Goal: Transaction & Acquisition: Book appointment/travel/reservation

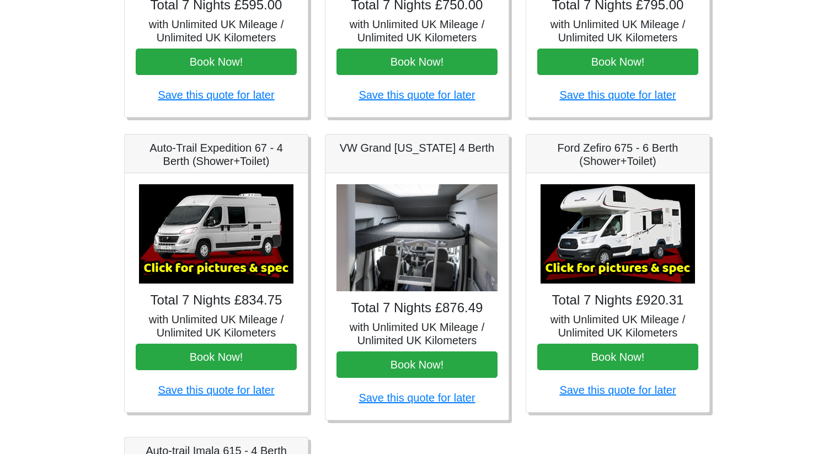
scroll to position [347, 0]
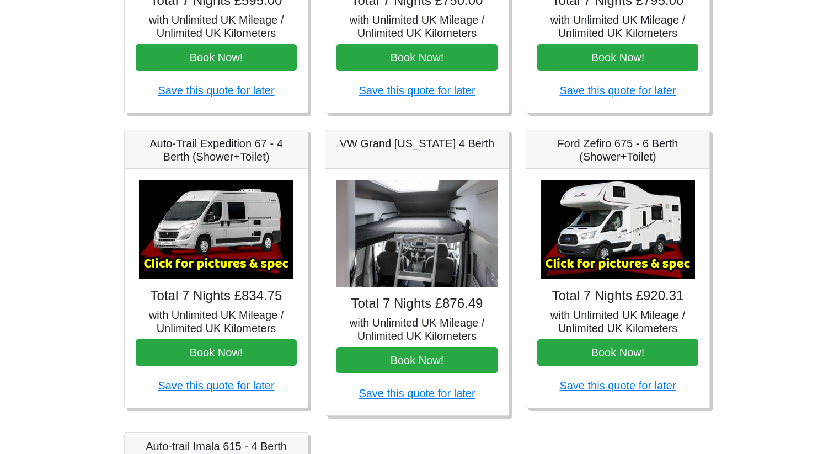
click at [230, 237] on img at bounding box center [216, 229] width 154 height 99
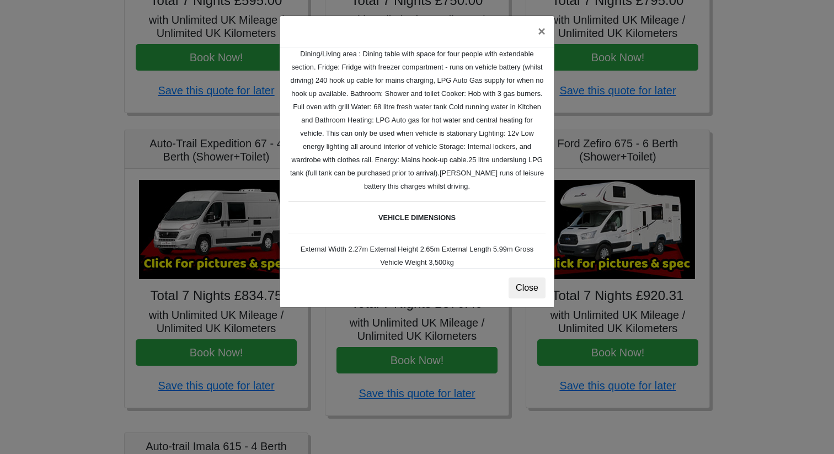
scroll to position [218, 0]
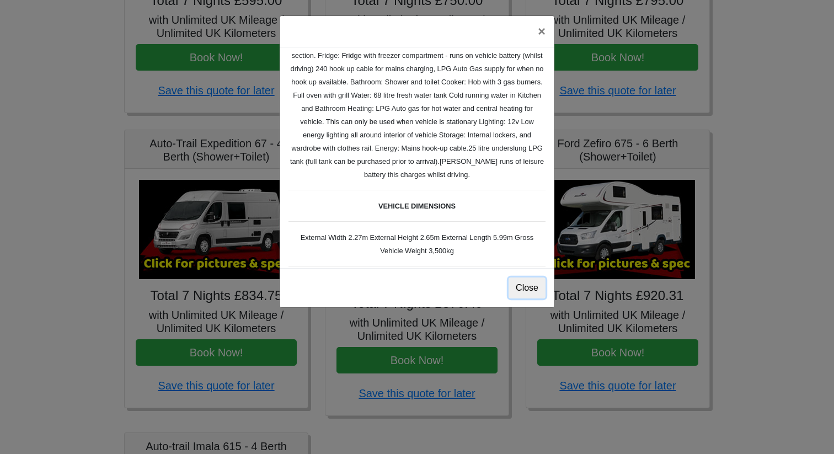
click at [526, 287] on button "Close" at bounding box center [527, 288] width 37 height 21
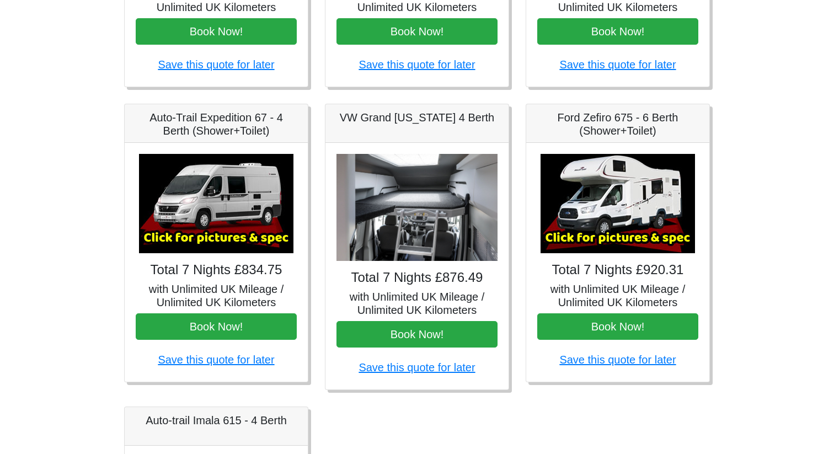
scroll to position [379, 0]
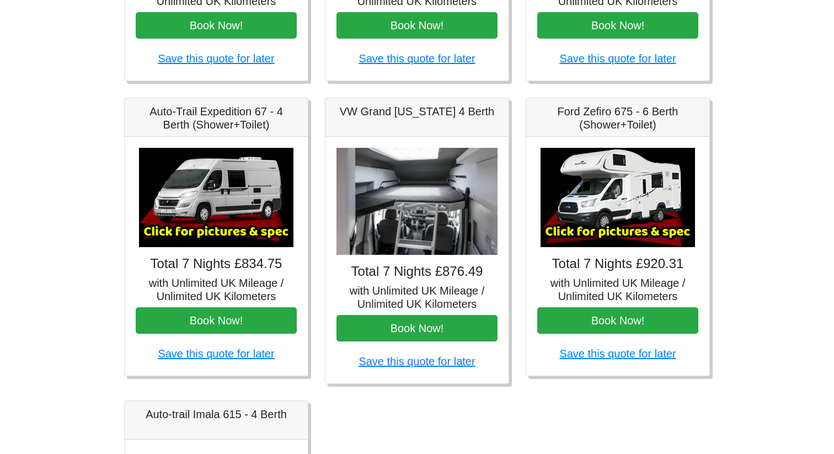
click at [207, 221] on img at bounding box center [216, 197] width 154 height 99
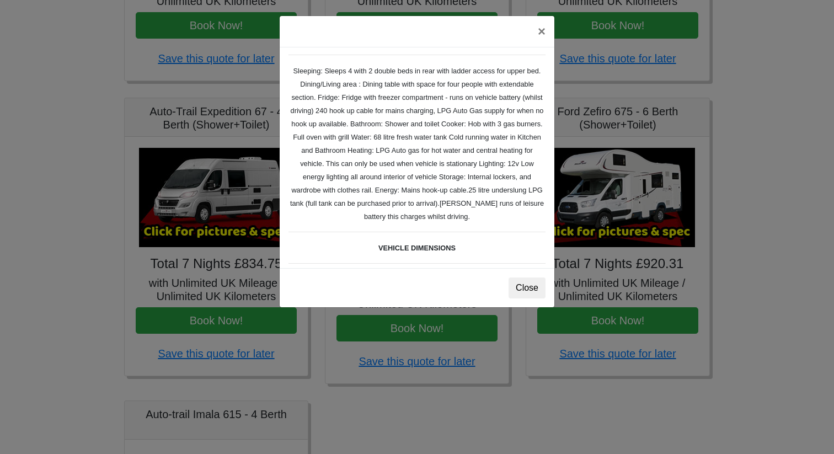
scroll to position [0, 0]
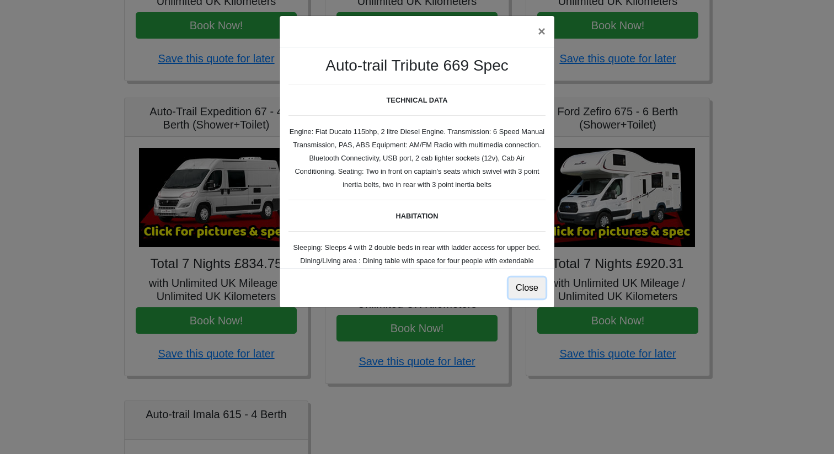
click at [532, 285] on button "Close" at bounding box center [527, 288] width 37 height 21
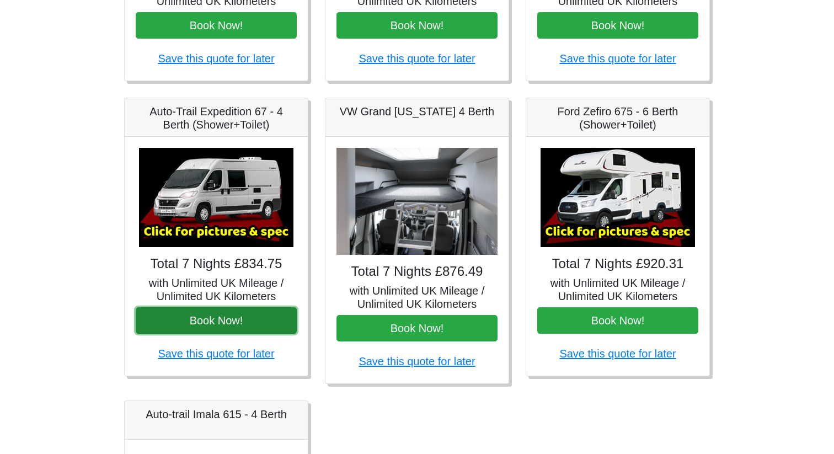
click at [207, 327] on button "Book Now!" at bounding box center [216, 320] width 161 height 26
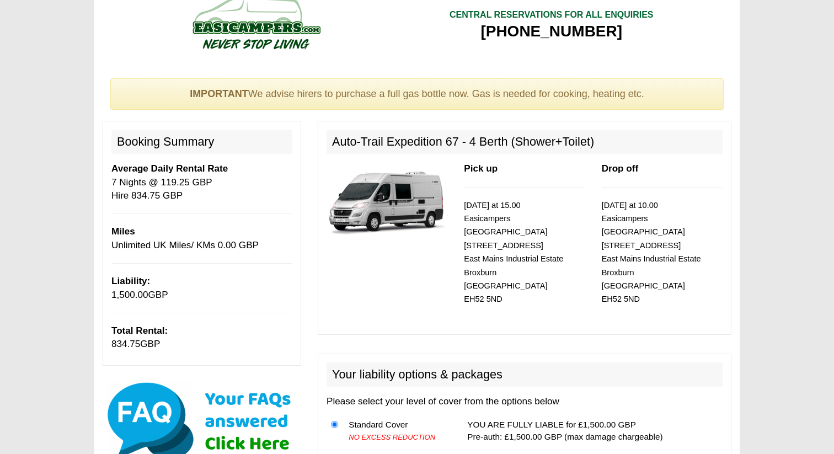
scroll to position [14, 0]
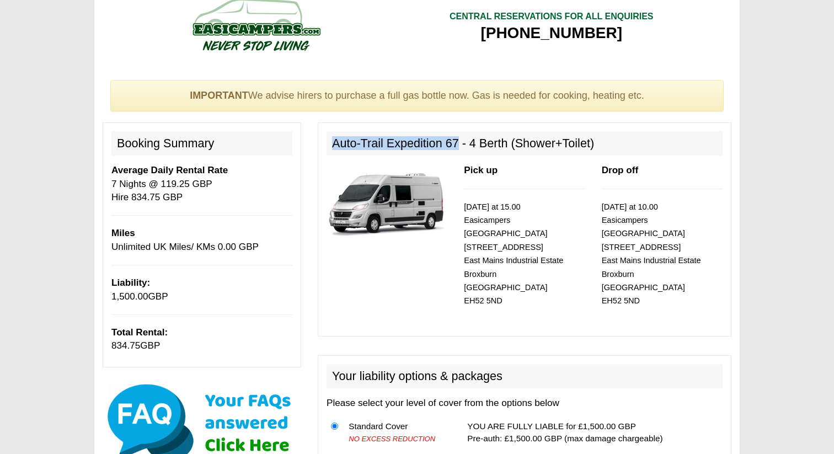
drag, startPoint x: 332, startPoint y: 143, endPoint x: 458, endPoint y: 144, distance: 126.3
click at [458, 144] on h2 "Auto-Trail Expedition 67 - 4 Berth (Shower+Toilet)" at bounding box center [525, 143] width 396 height 24
copy h2 "Auto-Trail Expedition 67"
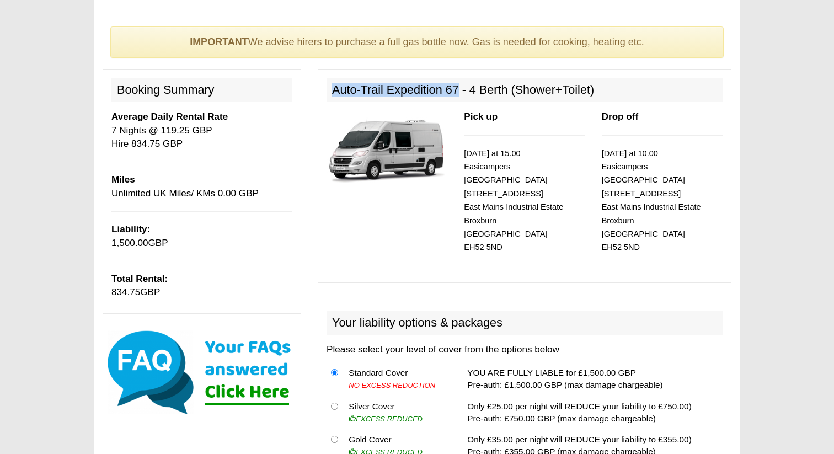
scroll to position [79, 0]
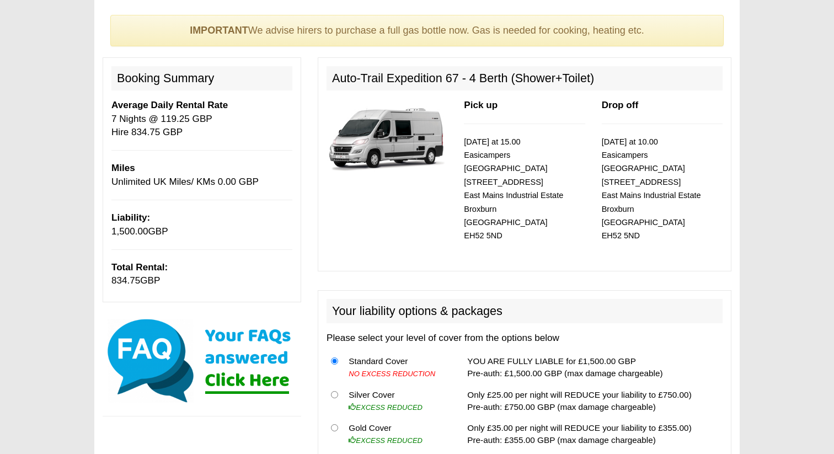
click at [539, 183] on small "[DATE] at 15.00 Easicampers [GEOGRAPHIC_DATA] [STREET_ADDRESS]" at bounding box center [513, 188] width 99 height 103
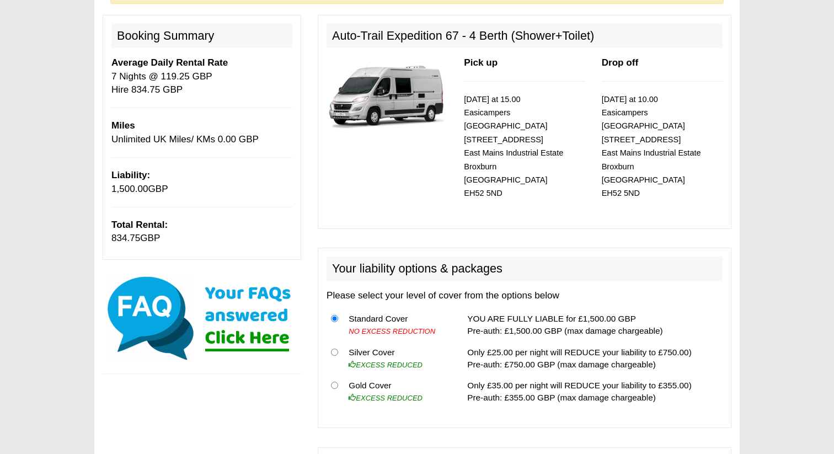
scroll to position [124, 0]
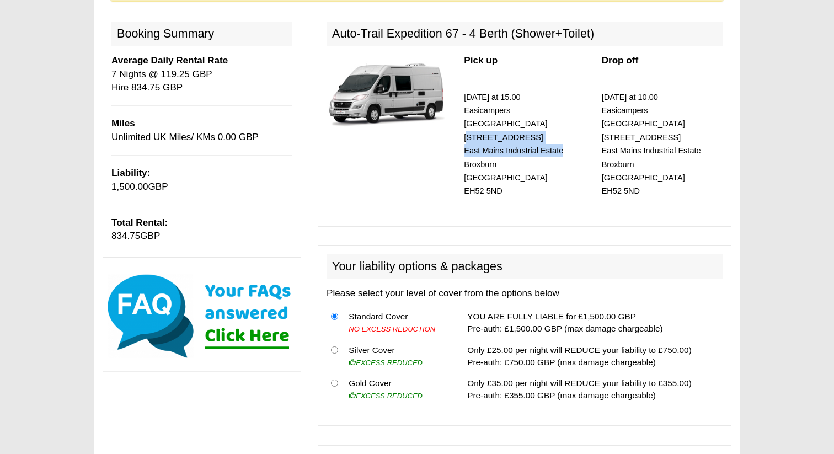
drag, startPoint x: 463, startPoint y: 126, endPoint x: 562, endPoint y: 140, distance: 99.7
click at [562, 140] on div "Pick up [DATE] at 15.00 Easicampers [GEOGRAPHIC_DATA] [STREET_ADDRESS]" at bounding box center [524, 135] width 137 height 163
copy small "[STREET_ADDRESS]"
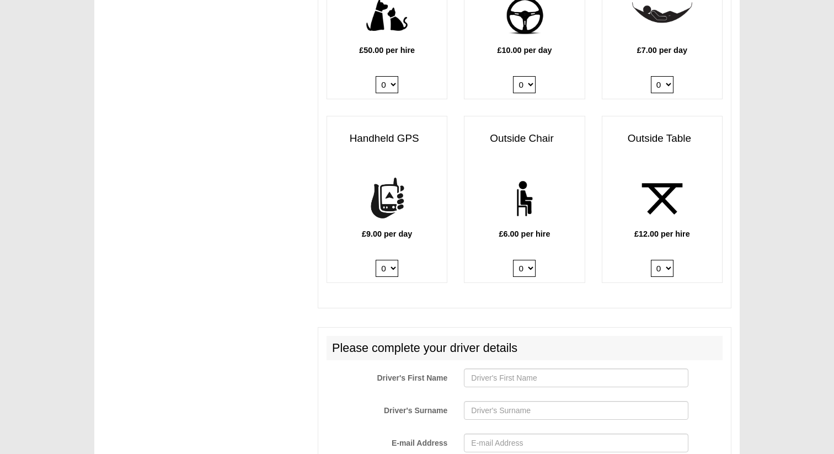
scroll to position [1416, 0]
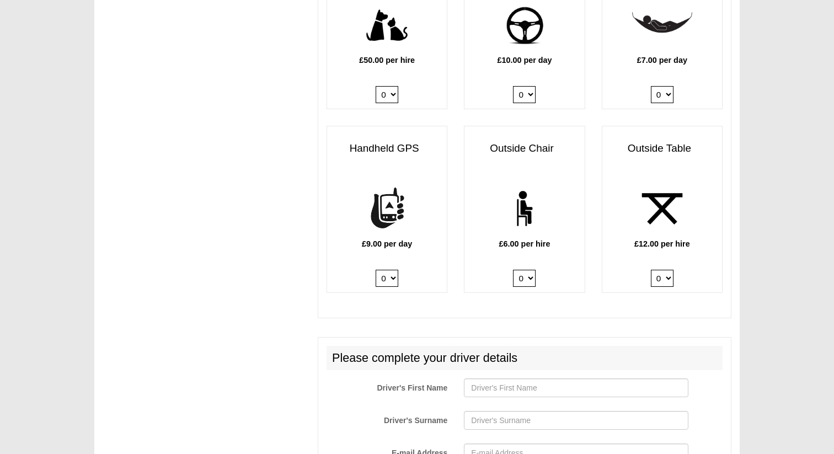
click at [532, 270] on select "0 1 2 3 4 5 6" at bounding box center [524, 278] width 23 height 17
select select "Outside Chair x QTY 2 @ 6.00 GBP per hire."
click at [513, 270] on select "0 1 2 3 4 5 6" at bounding box center [524, 278] width 23 height 17
click at [666, 270] on select "0 1 2" at bounding box center [662, 278] width 23 height 17
select select "Outside Table x QTY 1 @ 12.00 GBP per hire."
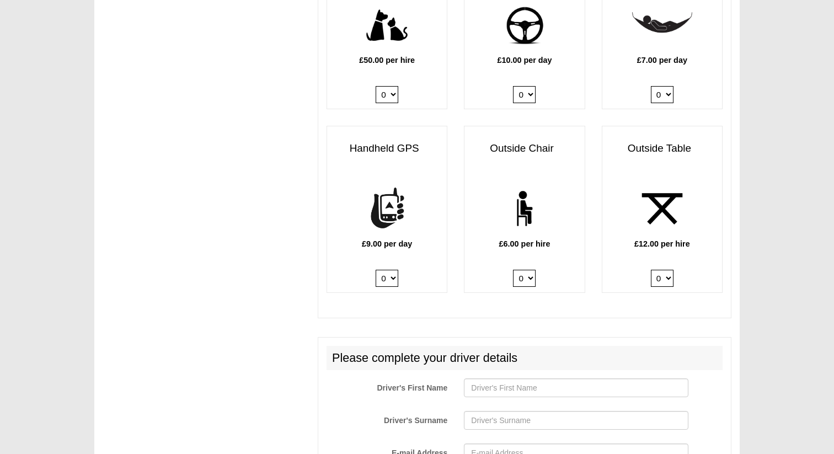
click at [651, 270] on select "0 1 2" at bounding box center [662, 278] width 23 height 17
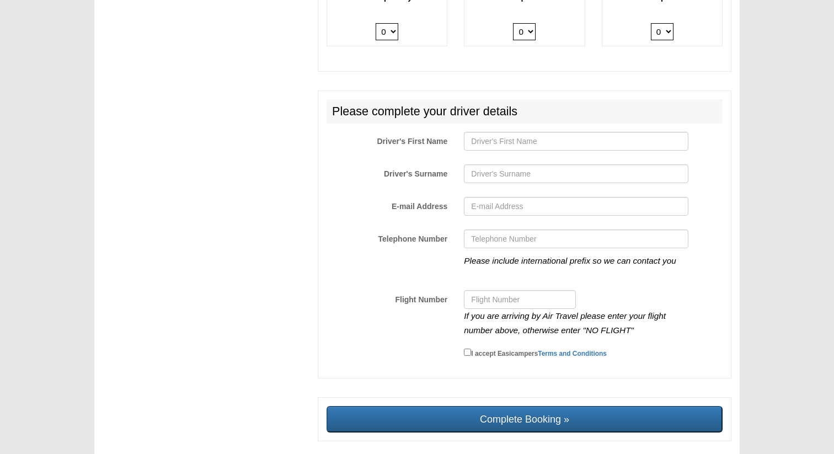
scroll to position [1704, 0]
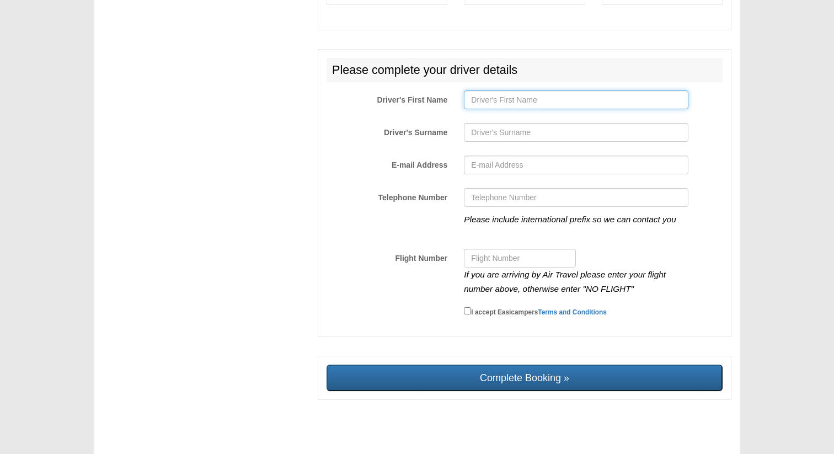
click at [489, 94] on input "Driver's First Name" at bounding box center [576, 99] width 224 height 19
type input "p"
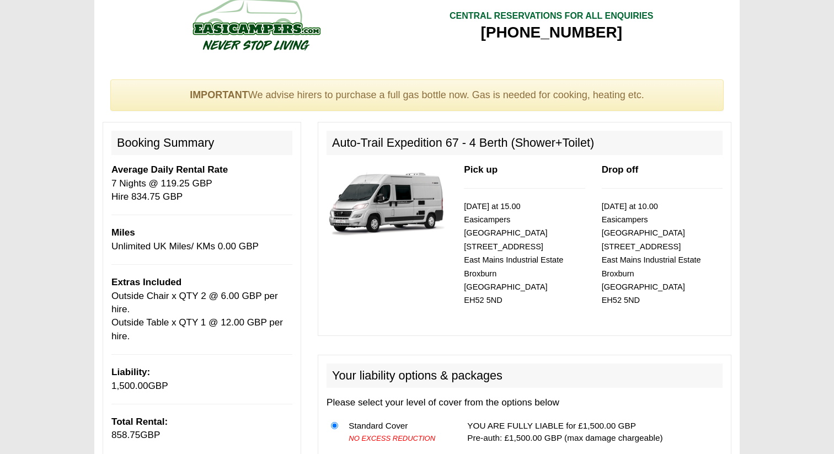
scroll to position [0, 0]
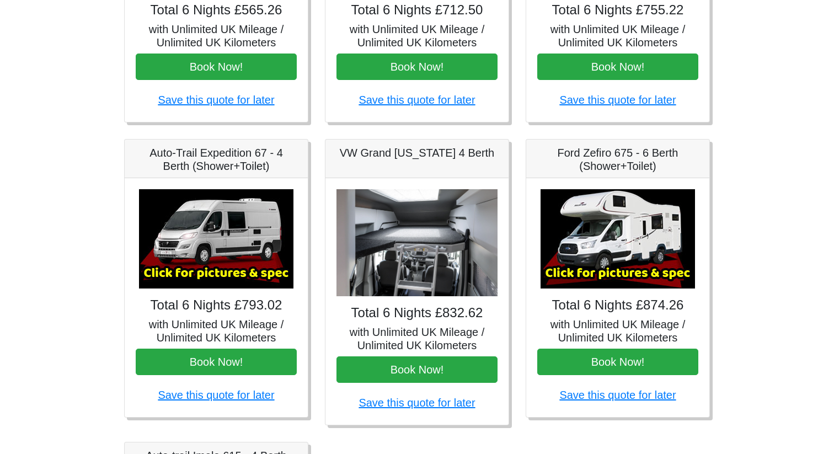
scroll to position [349, 0]
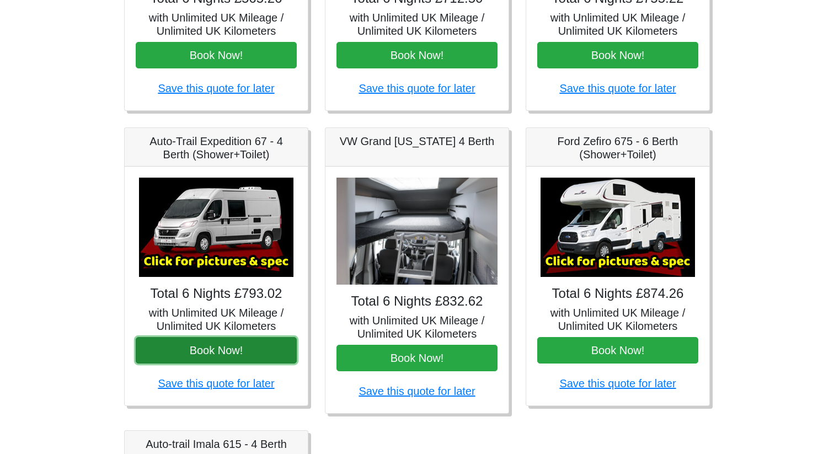
click at [238, 348] on button "Book Now!" at bounding box center [216, 350] width 161 height 26
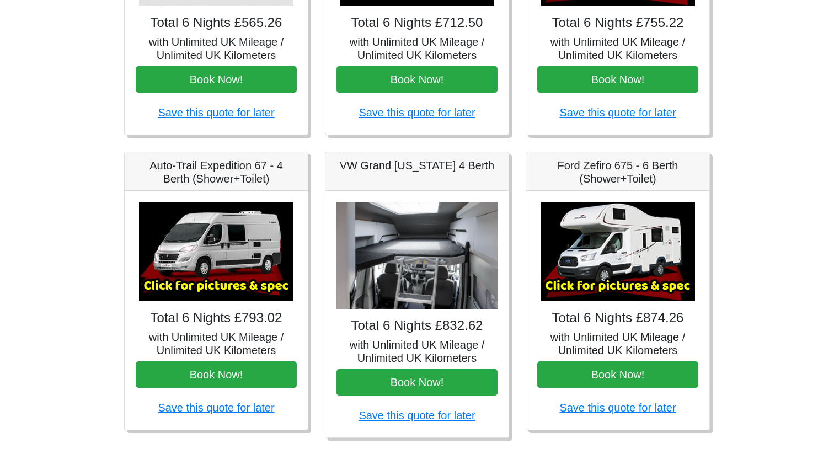
scroll to position [0, 0]
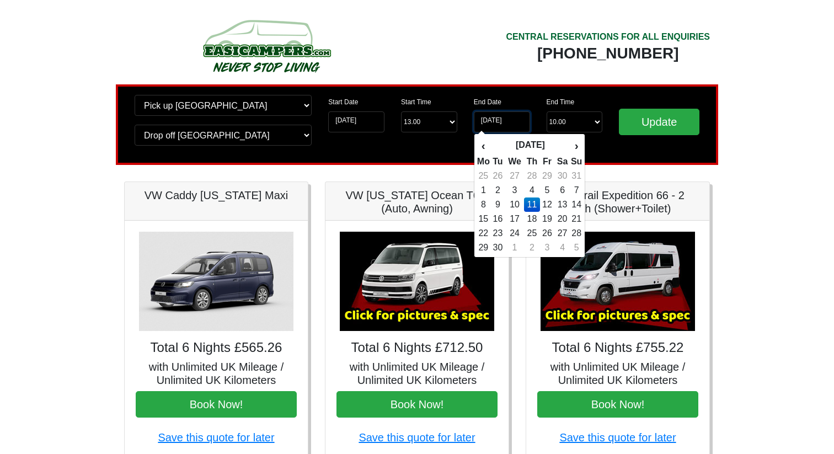
click at [518, 121] on input "11-09-2025" at bounding box center [502, 121] width 56 height 21
click at [548, 202] on td "12" at bounding box center [547, 205] width 15 height 14
type input "12-09-2025"
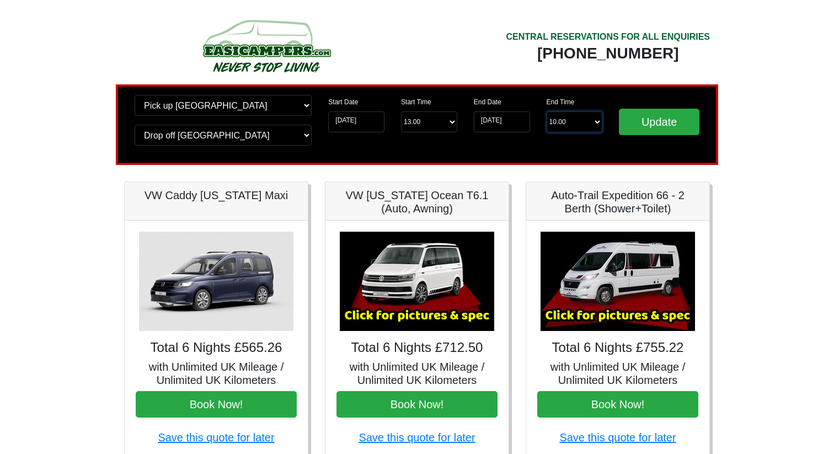
click at [567, 121] on select "End Time 10.00 -------- 08.00 am 09.00 am 10.00 am 11.00 am (Sunday Only)" at bounding box center [575, 121] width 56 height 21
click at [662, 121] on input "Update" at bounding box center [659, 122] width 81 height 26
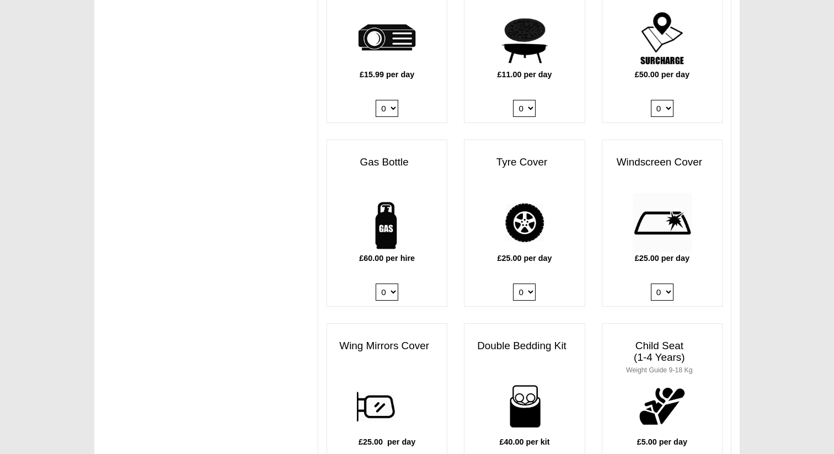
scroll to position [645, 0]
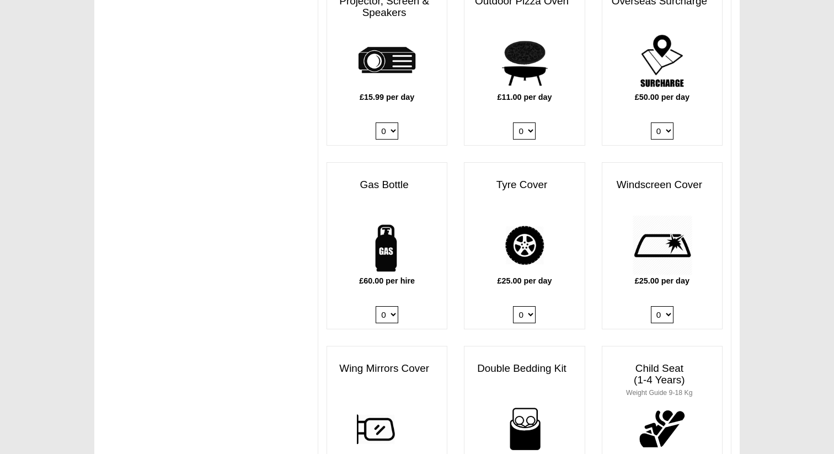
click at [394, 306] on select "0 1" at bounding box center [387, 314] width 23 height 17
select select "Gas Bottle x QTY 1 @ 60.00 GBP per hire."
click at [376, 306] on select "0 1" at bounding box center [387, 314] width 23 height 17
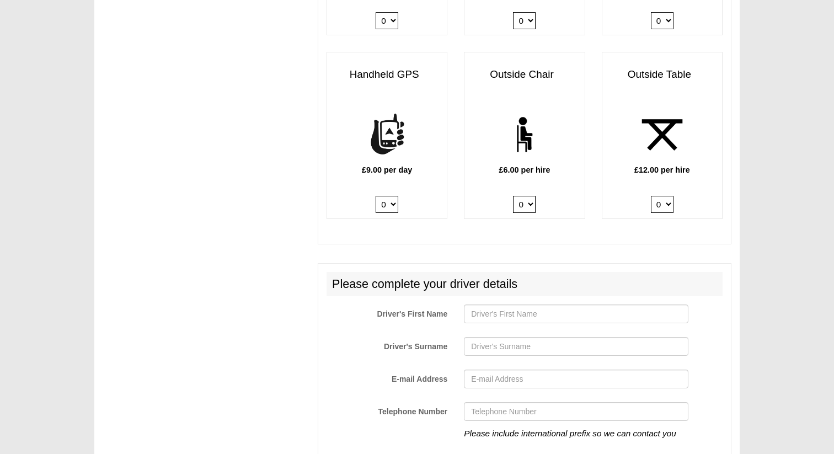
scroll to position [1489, 0]
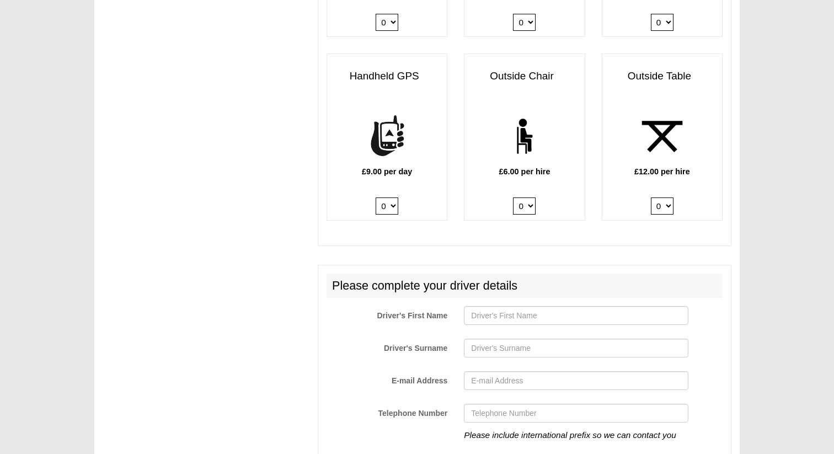
click at [530, 198] on select "0 1 2 3 4 5 6" at bounding box center [524, 206] width 23 height 17
select select "Outside Chair x QTY 2 @ 6.00 GBP per hire."
click at [513, 198] on select "0 1 2 3 4 5 6" at bounding box center [524, 206] width 23 height 17
click at [663, 198] on select "0 1 2" at bounding box center [662, 206] width 23 height 17
select select "Outside Table x QTY 1 @ 12.00 GBP per hire."
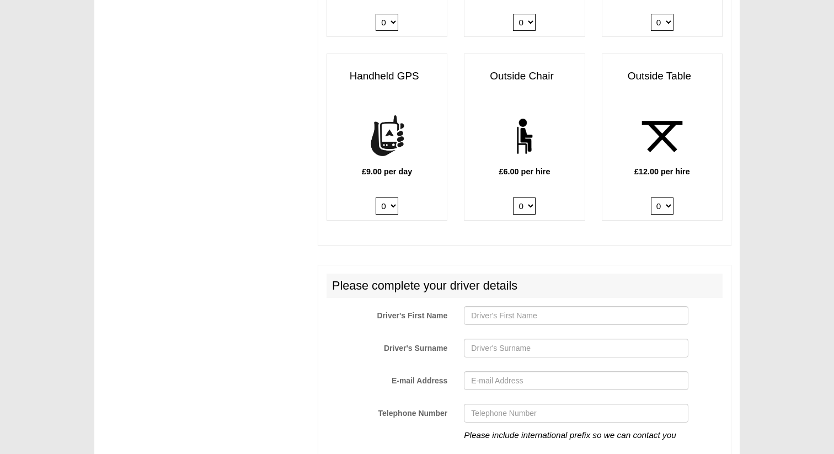
click at [651, 198] on select "0 1 2" at bounding box center [662, 206] width 23 height 17
click at [480, 308] on input "Driver's First Name" at bounding box center [576, 315] width 224 height 19
type input "Pieter"
type input "Mollet"
type input "pmollet@gmail.com"
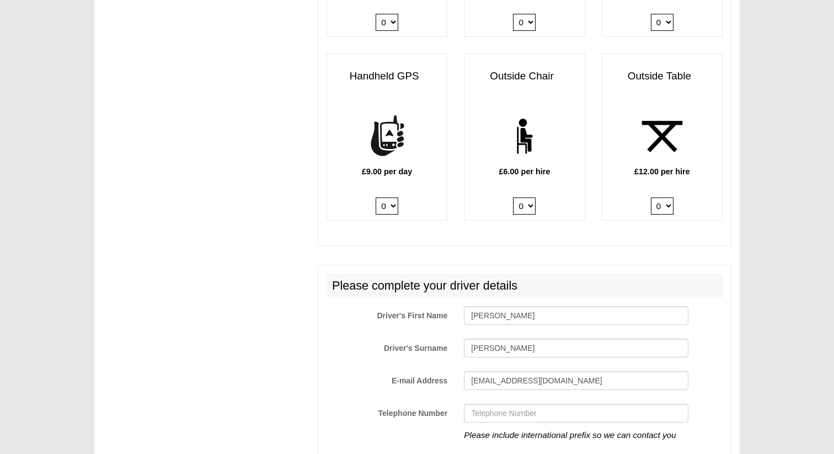
type input "+32478324355"
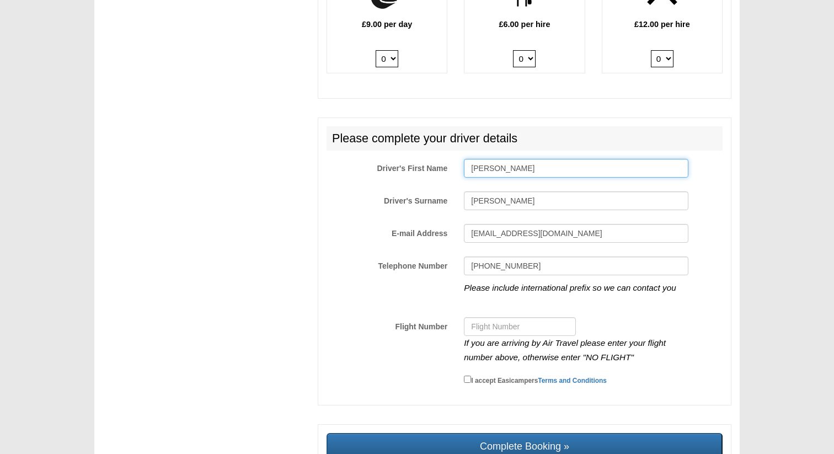
scroll to position [1638, 0]
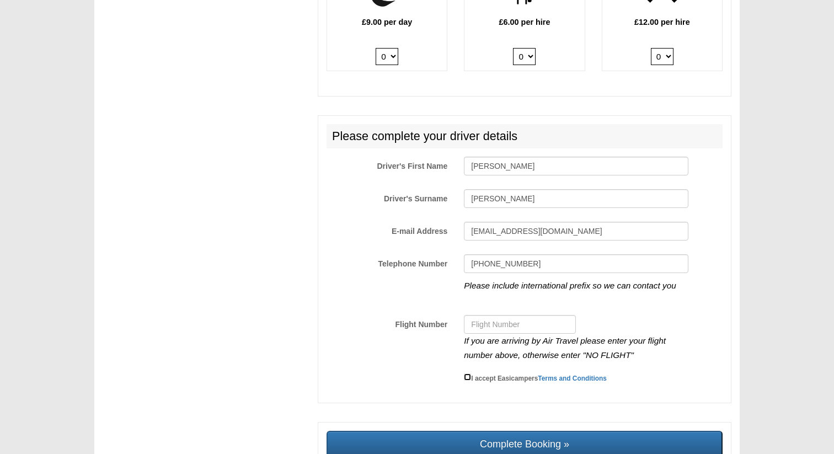
click at [467, 374] on input "I accept Easicampers Terms and Conditions" at bounding box center [467, 377] width 7 height 7
checkbox input "true"
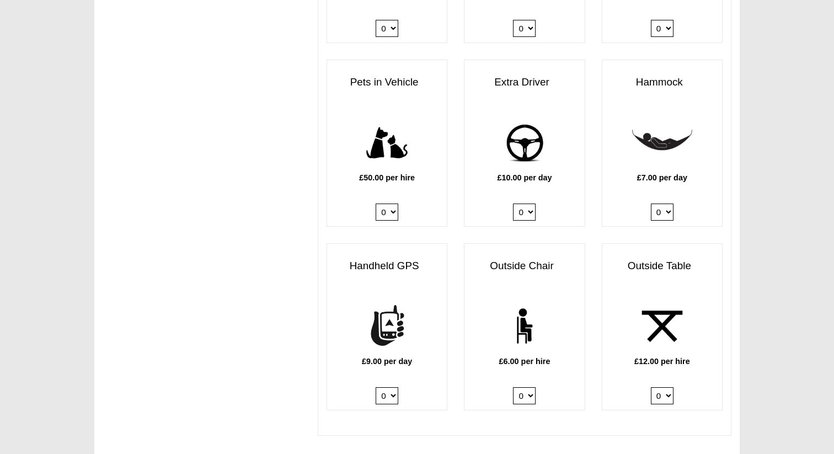
scroll to position [1092, 0]
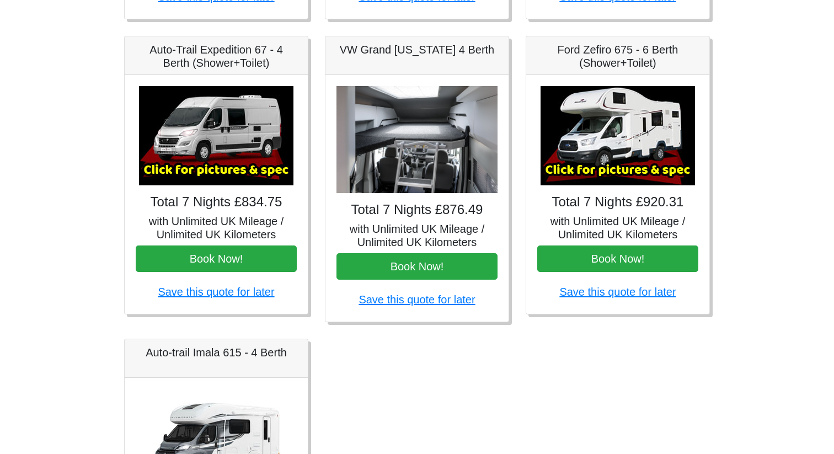
scroll to position [451, 0]
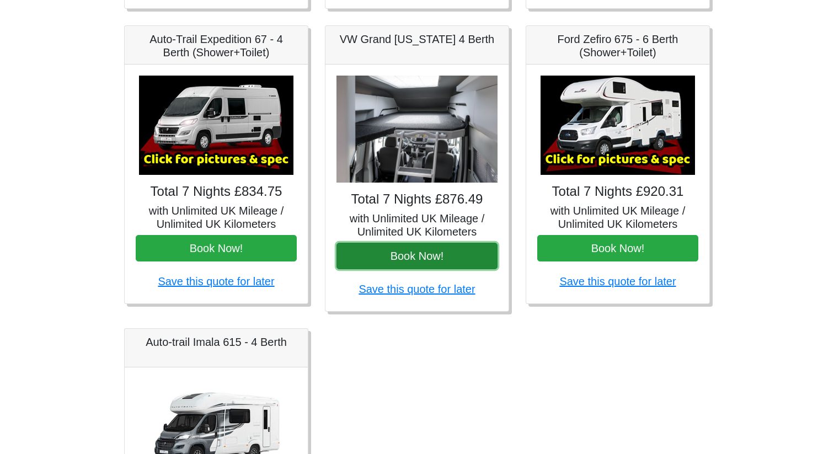
click at [409, 253] on button "Book Now!" at bounding box center [417, 256] width 161 height 26
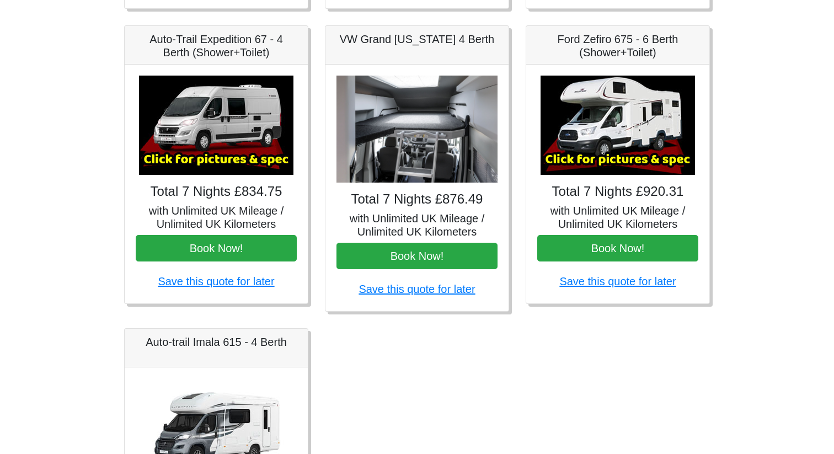
click at [392, 148] on img at bounding box center [417, 130] width 161 height 108
click at [428, 135] on img at bounding box center [417, 130] width 161 height 108
click at [399, 143] on img at bounding box center [417, 130] width 161 height 108
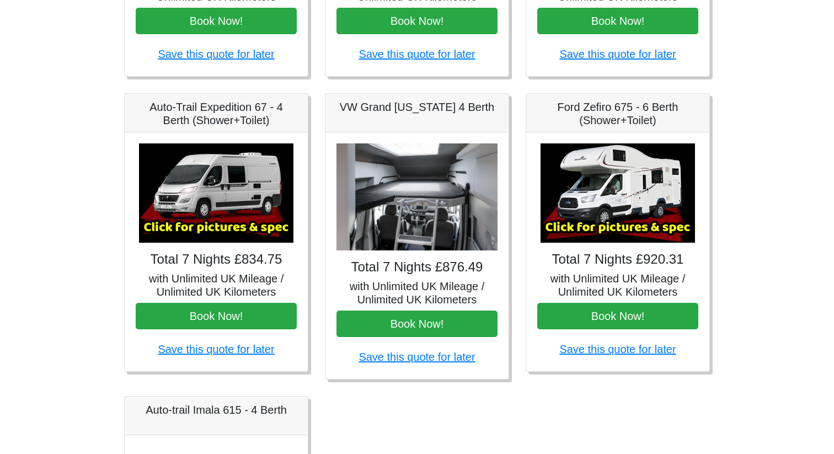
scroll to position [381, 0]
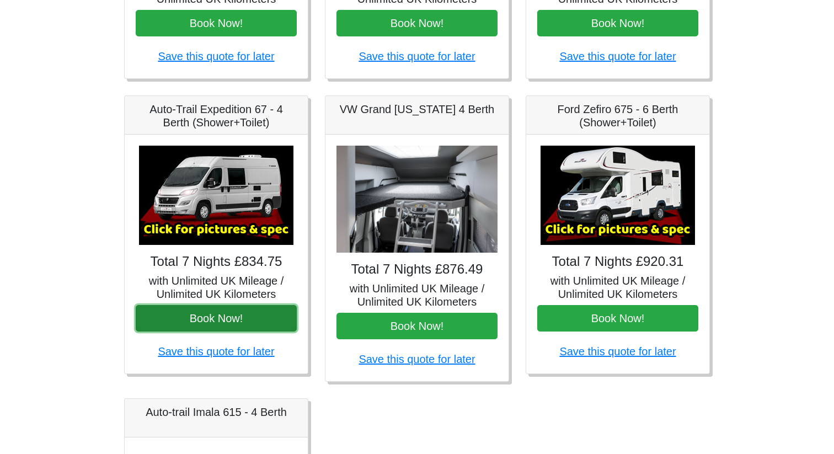
click at [238, 323] on button "Book Now!" at bounding box center [216, 318] width 161 height 26
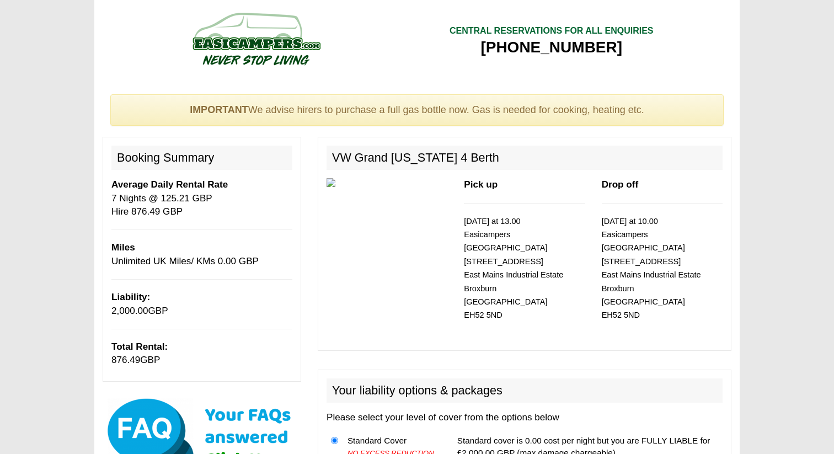
click at [382, 266] on div "Pick up [DATE] at 13.00 Easicampers [GEOGRAPHIC_DATA] [STREET_ADDRESS] Drop off…" at bounding box center [524, 259] width 413 height 163
click at [345, 204] on div at bounding box center [386, 196] width 137 height 37
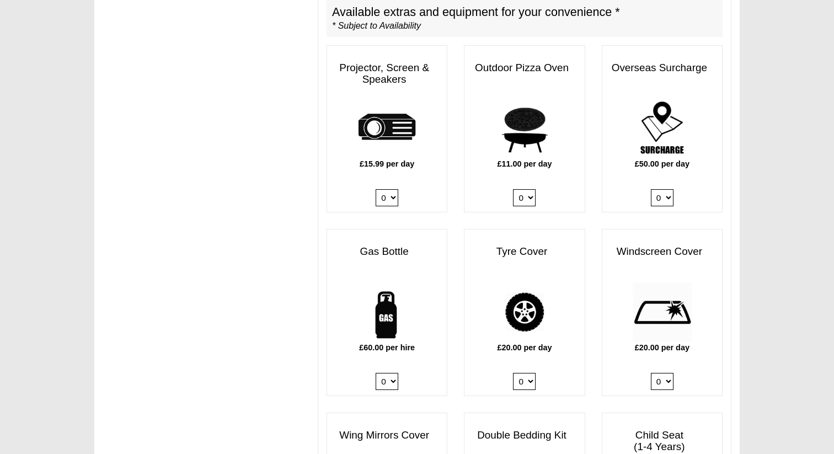
scroll to position [593, 0]
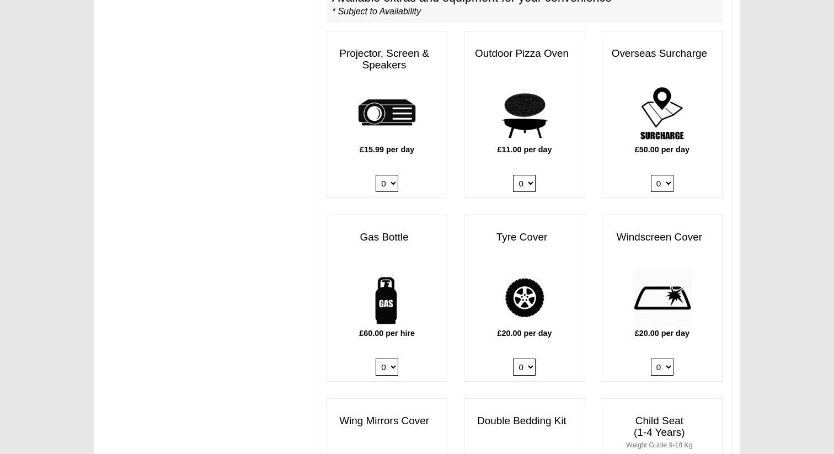
click at [385, 359] on select "0 1" at bounding box center [387, 367] width 23 height 17
select select "Gas Bottle x QTY 1 @ 60.00 GBP per hire."
click at [376, 359] on select "0 1" at bounding box center [387, 367] width 23 height 17
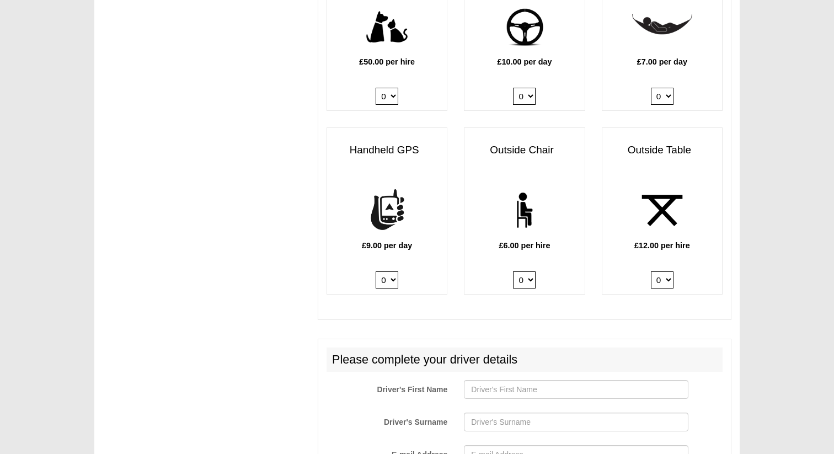
scroll to position [1428, 0]
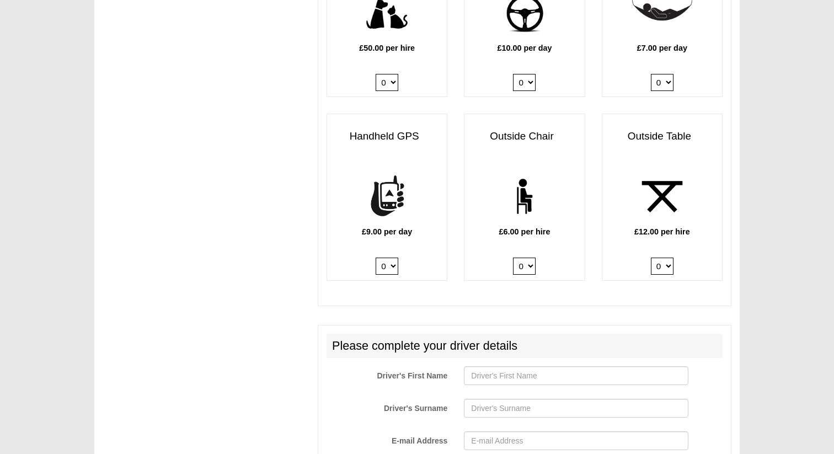
click at [523, 258] on select "0 1 2 3 4 5 6" at bounding box center [524, 266] width 23 height 17
select select "Outside Chair x QTY 2 @ 6.00 GBP per hire."
click at [513, 258] on select "0 1 2 3 4 5 6" at bounding box center [524, 266] width 23 height 17
click at [662, 258] on select "0 1 2" at bounding box center [662, 266] width 23 height 17
select select "Outside Table x QTY 1 @ 12.00 GBP per hire."
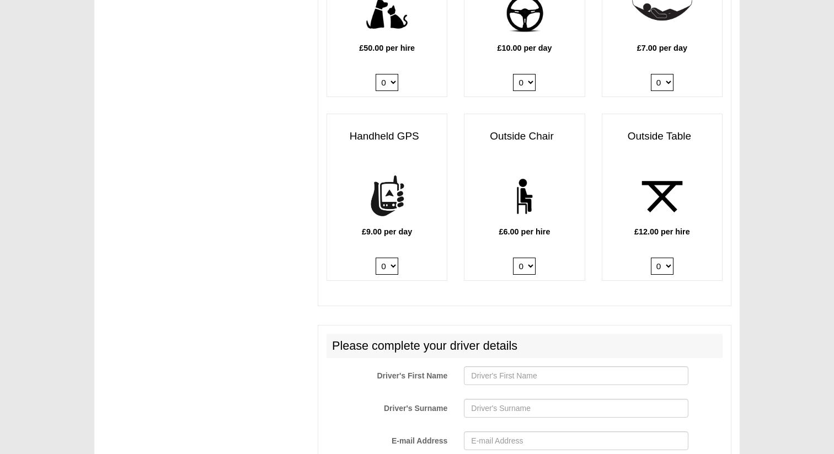
click at [651, 258] on select "0 1 2" at bounding box center [662, 266] width 23 height 17
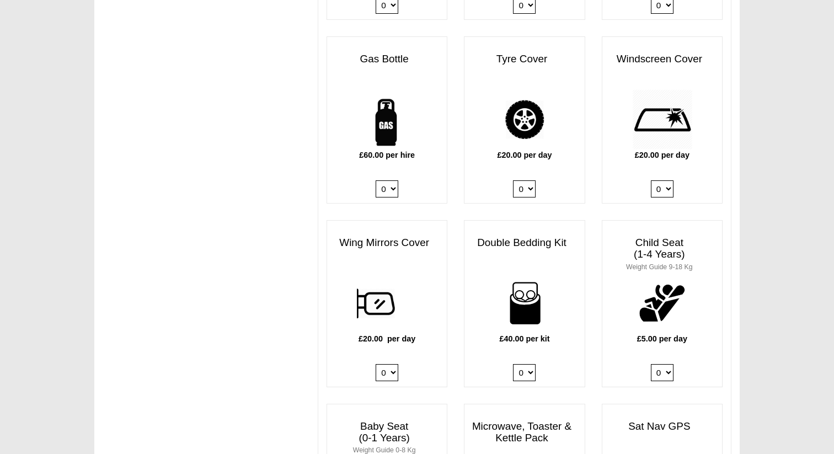
scroll to position [772, 0]
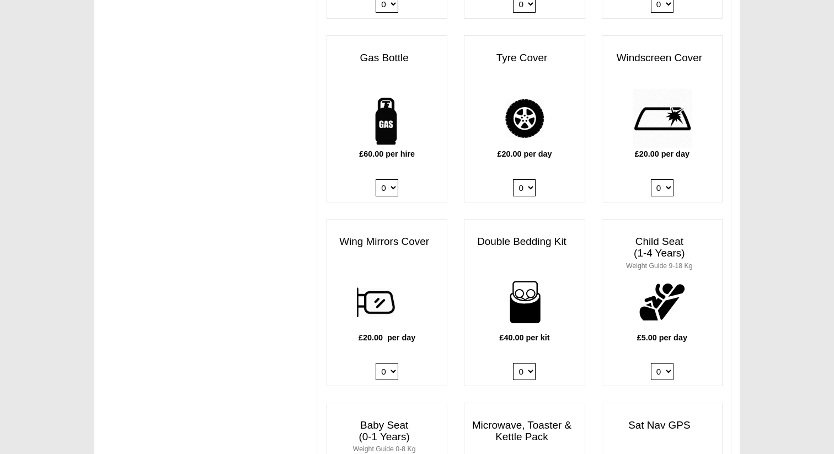
click at [530, 363] on select "0 1 2 3 4" at bounding box center [524, 371] width 23 height 17
select select "Double Bedding Kit x QTY 1 @ 40.00 GBP per kit."
click at [513, 363] on select "0 1 2 3 4" at bounding box center [524, 371] width 23 height 17
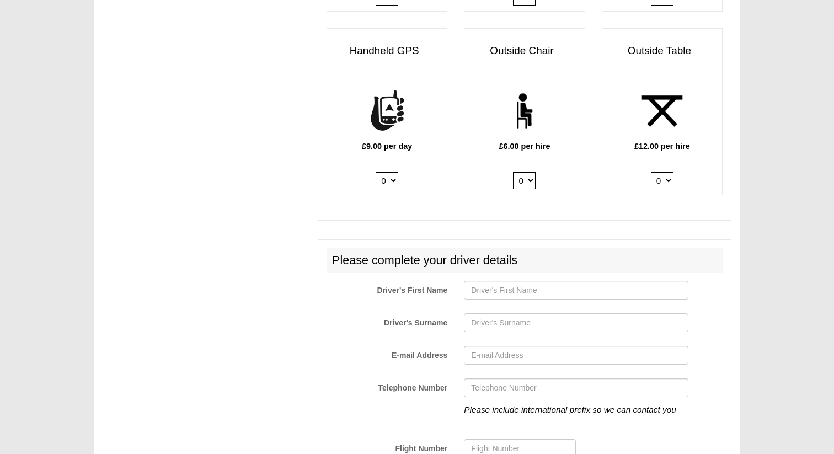
scroll to position [1526, 0]
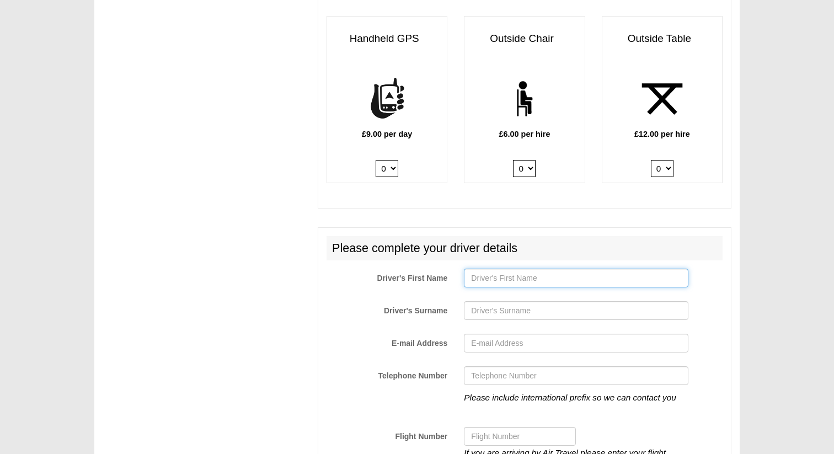
click at [497, 270] on input "Driver's First Name" at bounding box center [576, 278] width 224 height 19
type input "Pieter"
type input "Mollet"
type input "pmollet@gmail.com"
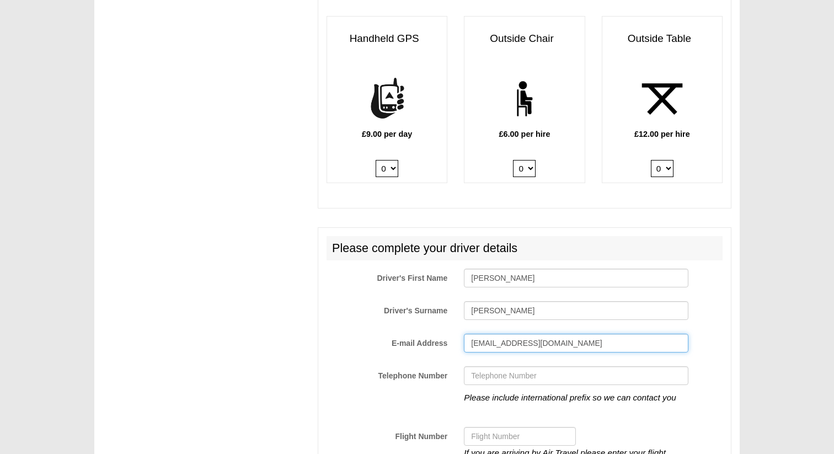
type input "+32478324355"
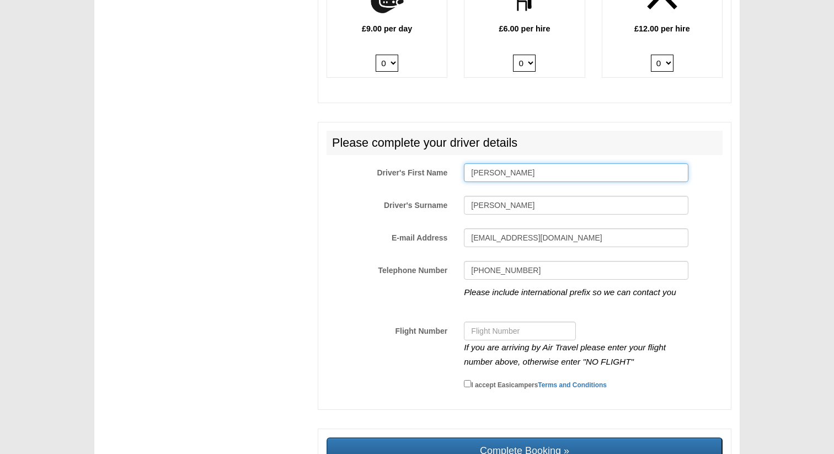
scroll to position [1634, 0]
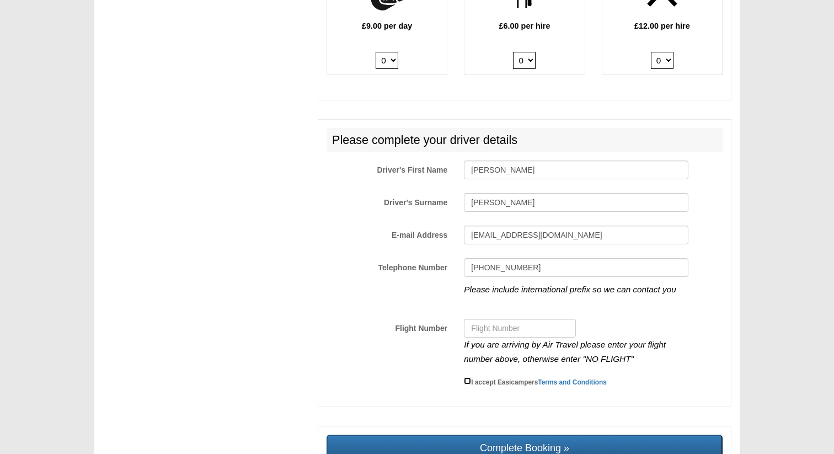
click at [468, 377] on input "I accept Easicampers Terms and Conditions" at bounding box center [467, 380] width 7 height 7
checkbox input "true"
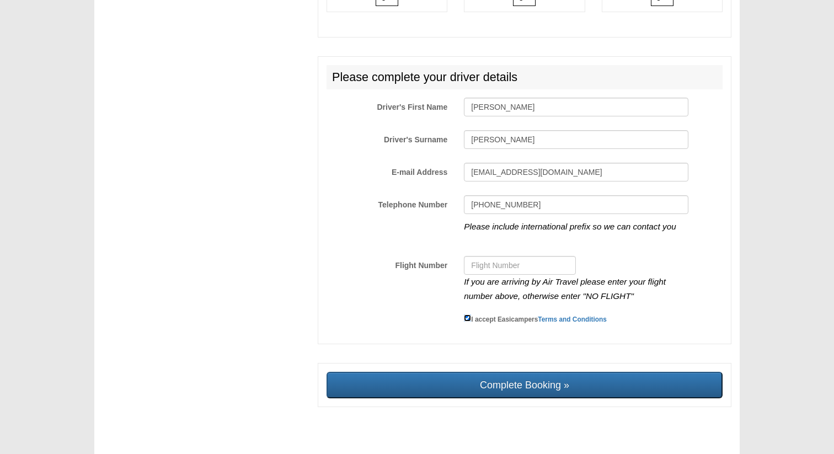
scroll to position [1704, 0]
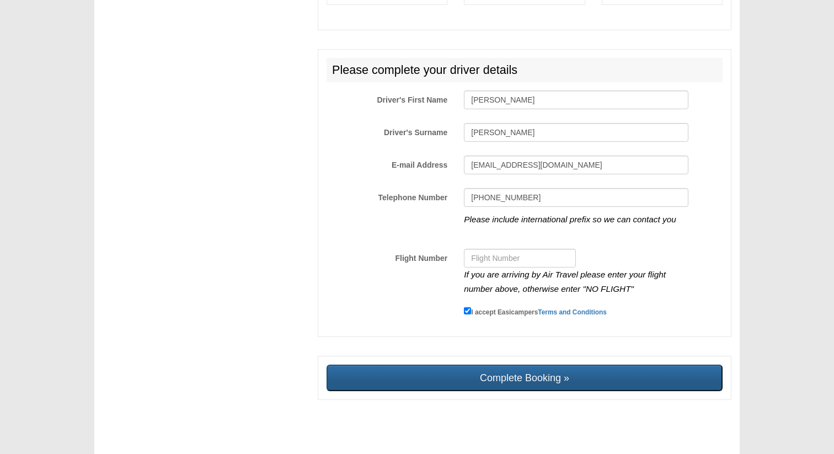
click at [486, 369] on input "Complete Booking »" at bounding box center [525, 378] width 396 height 26
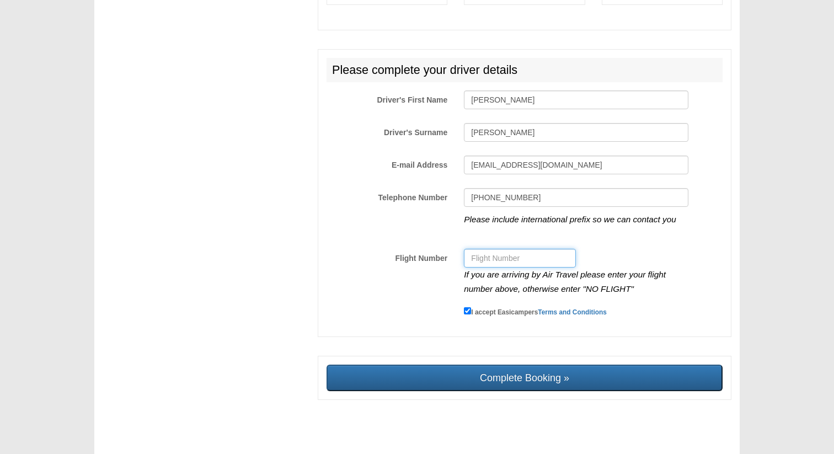
click at [483, 249] on input "Flight Number" at bounding box center [520, 258] width 112 height 19
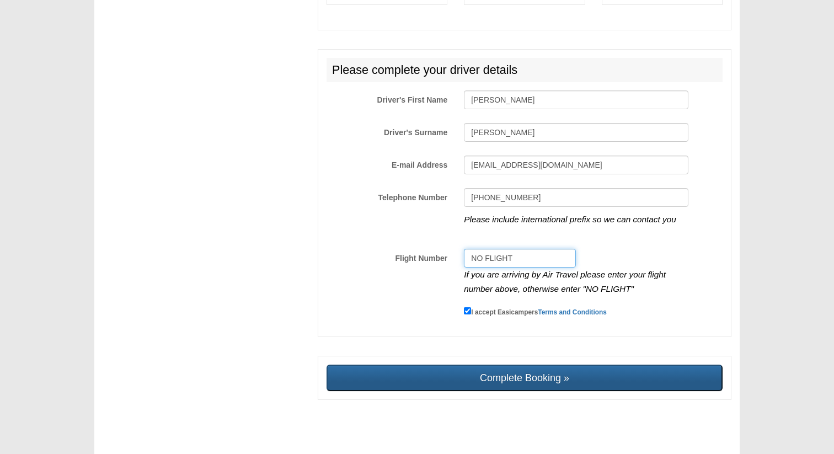
type input "NO FLIGHT"
click at [505, 367] on input "Complete Booking »" at bounding box center [525, 378] width 396 height 26
type input "Sending, please wait..."
